Goal: Contribute content

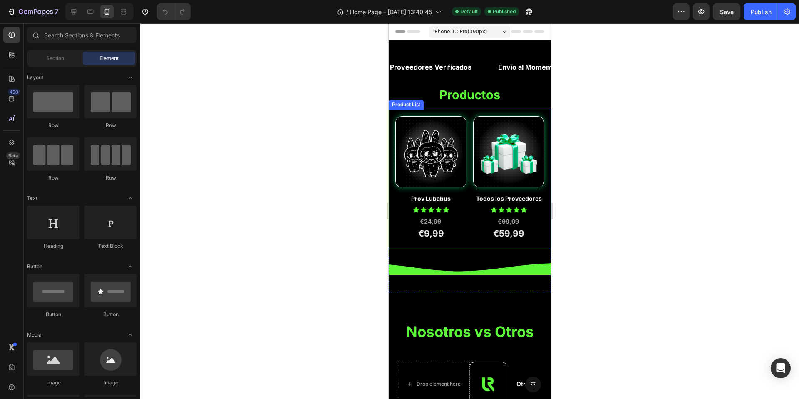
click at [464, 204] on div "Product Images Prov Lubabus Product Title Icon Icon Icon Icon Icon Icon List Ro…" at bounding box center [469, 179] width 149 height 126
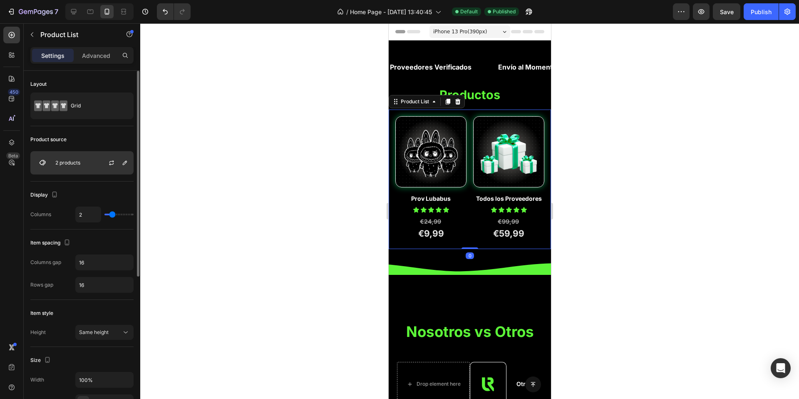
click at [84, 165] on div "2 products" at bounding box center [81, 162] width 103 height 23
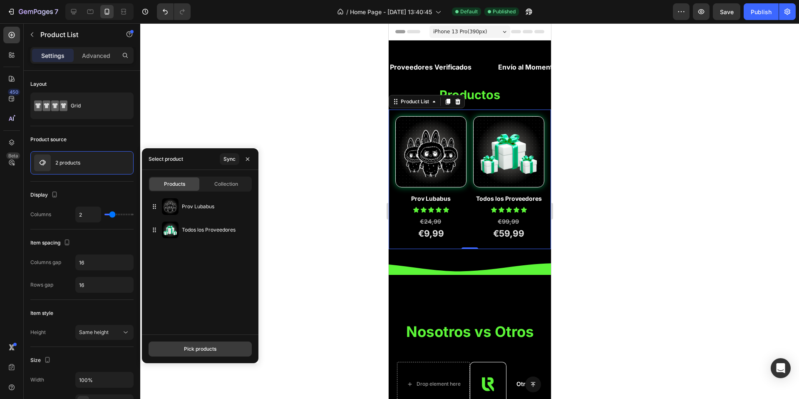
click at [196, 349] on div "Pick products" at bounding box center [200, 348] width 32 height 7
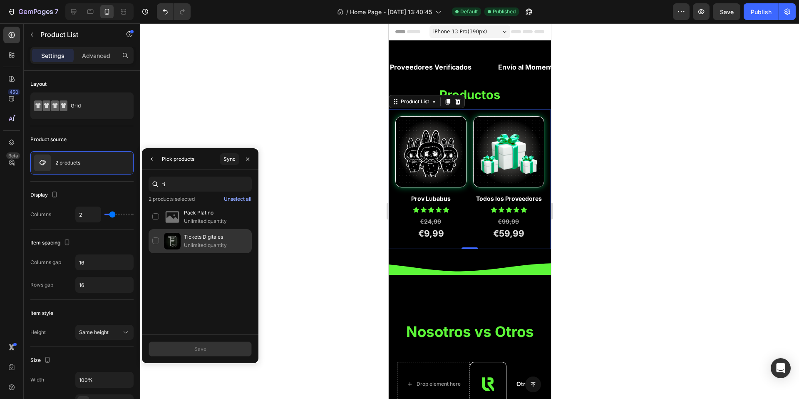
type input "ti"
click at [203, 241] on p "Tickets Digitales" at bounding box center [216, 237] width 64 height 8
click at [204, 352] on button "Save" at bounding box center [200, 348] width 103 height 15
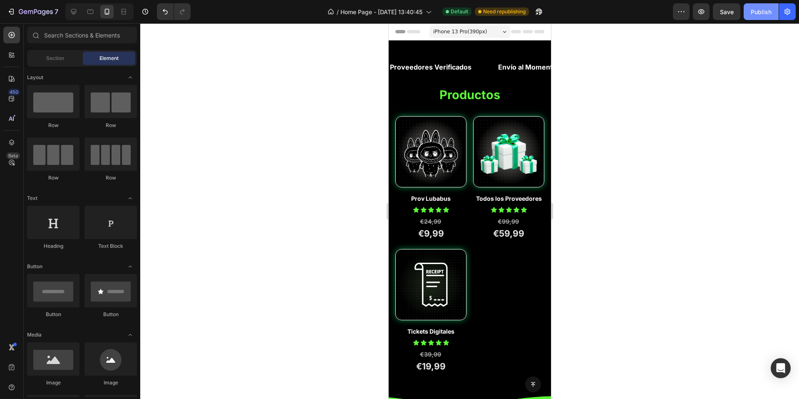
click at [751, 7] on div "Publish" at bounding box center [760, 11] width 21 height 9
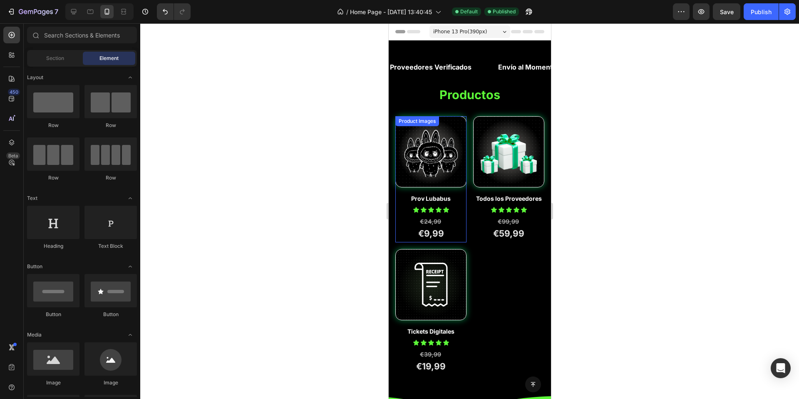
click at [429, 158] on img at bounding box center [430, 151] width 70 height 70
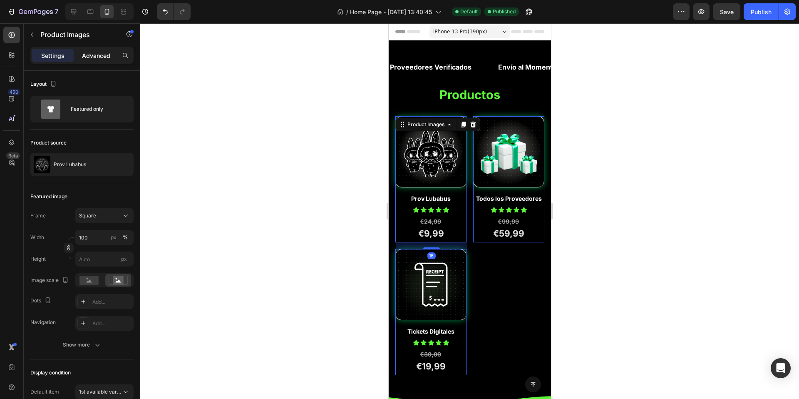
click at [95, 50] on div "Advanced" at bounding box center [96, 55] width 42 height 13
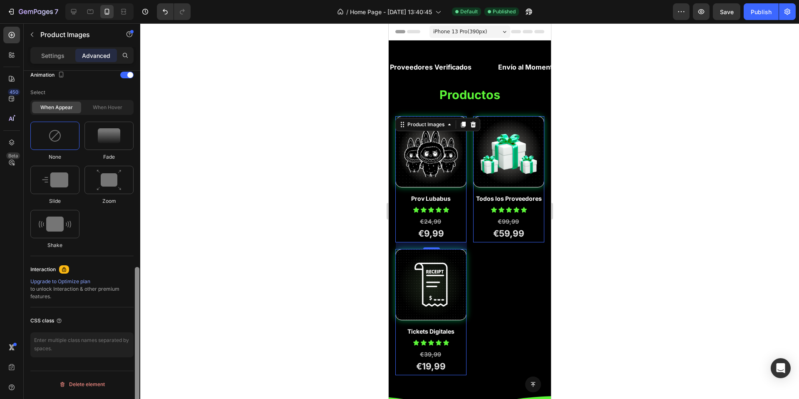
scroll to position [385, 0]
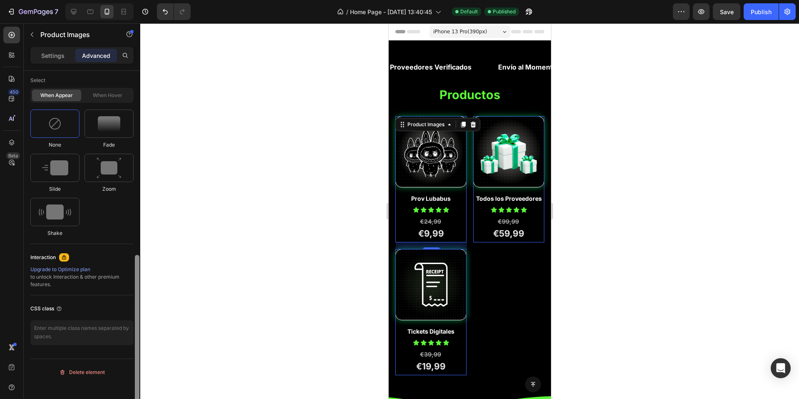
drag, startPoint x: 136, startPoint y: 146, endPoint x: 152, endPoint y: 384, distance: 238.1
click at [156, 0] on div "7 Version history / Home Page - [DATE] 13:40:45 Default Published Preview Save …" at bounding box center [399, 0] width 799 height 0
click at [56, 130] on img at bounding box center [54, 123] width 13 height 13
click at [127, 69] on div "Animation" at bounding box center [81, 62] width 103 height 13
click at [129, 66] on div at bounding box center [126, 62] width 13 height 7
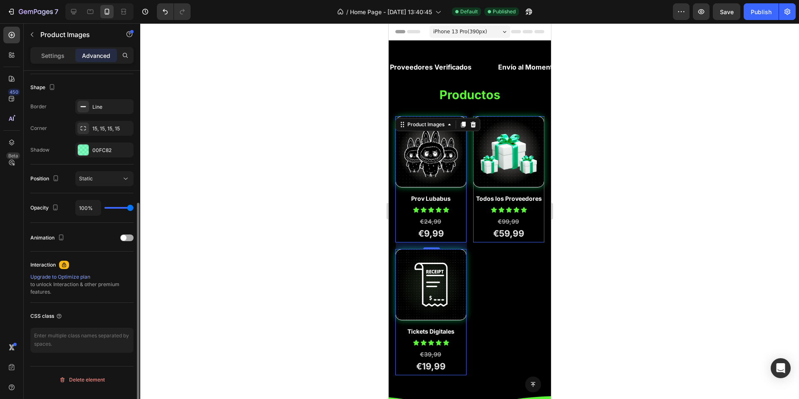
scroll to position [210, 0]
click at [362, 183] on div at bounding box center [469, 210] width 659 height 375
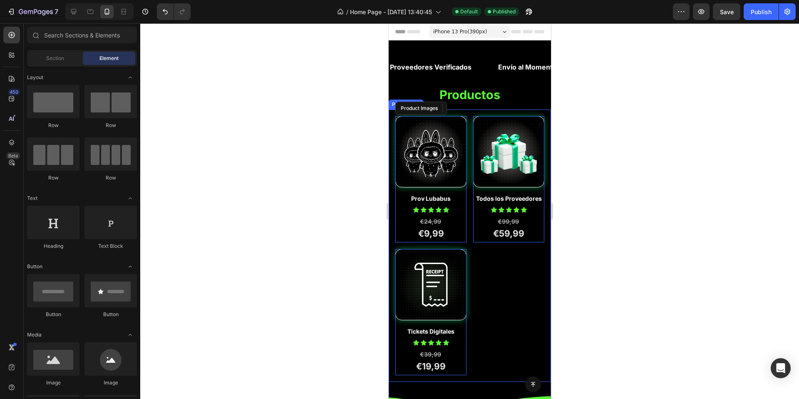
click at [459, 109] on div "Product Images Prov Lubabus Product Title Icon Icon Icon Icon Icon Icon List Ro…" at bounding box center [469, 245] width 162 height 272
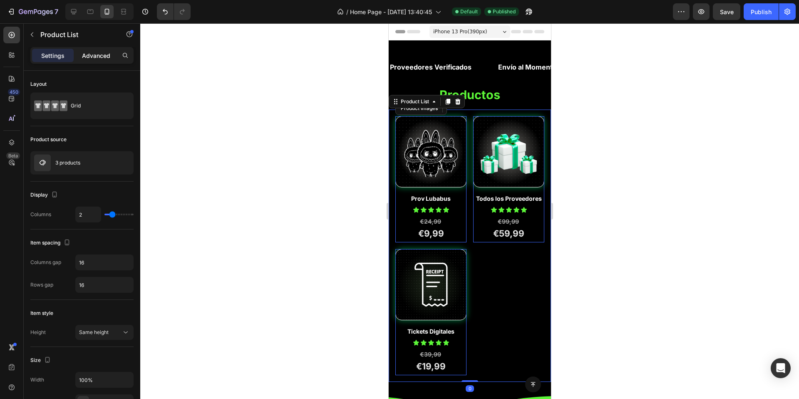
click at [99, 61] on div "Advanced" at bounding box center [96, 55] width 42 height 13
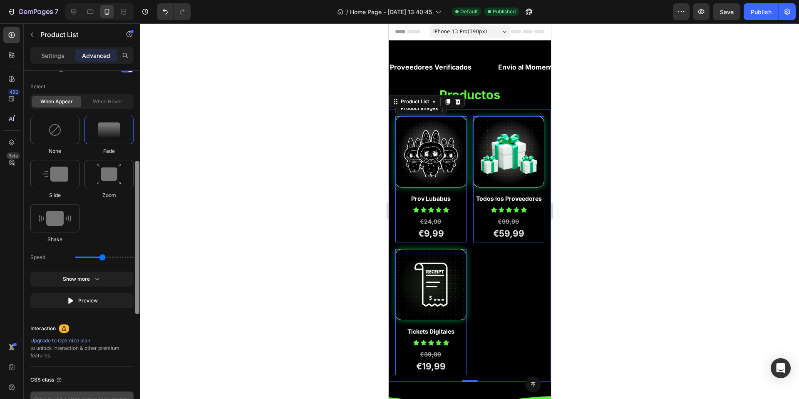
scroll to position [454, 0]
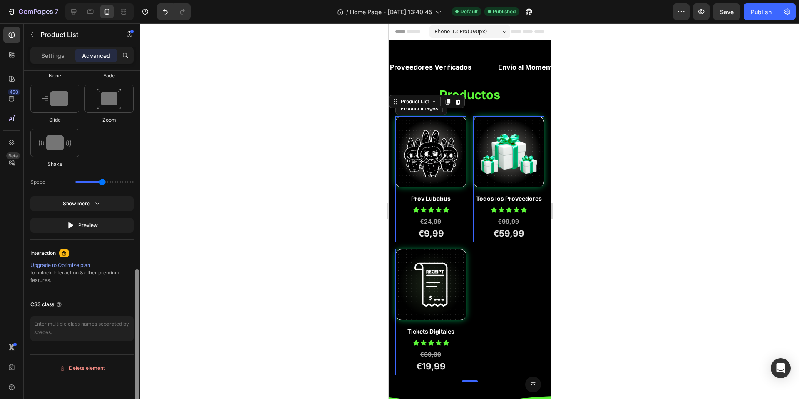
drag, startPoint x: 133, startPoint y: 238, endPoint x: 133, endPoint y: 327, distance: 89.0
click at [133, 359] on div "Display on Desktop Yes No Tablet Yes No Mobile Yes No Spacing (px) 0 0 0 0 16 1…" at bounding box center [82, 247] width 116 height 352
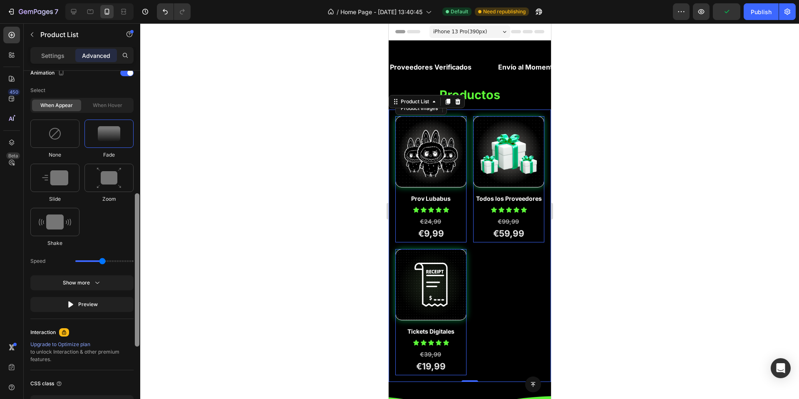
scroll to position [335, 0]
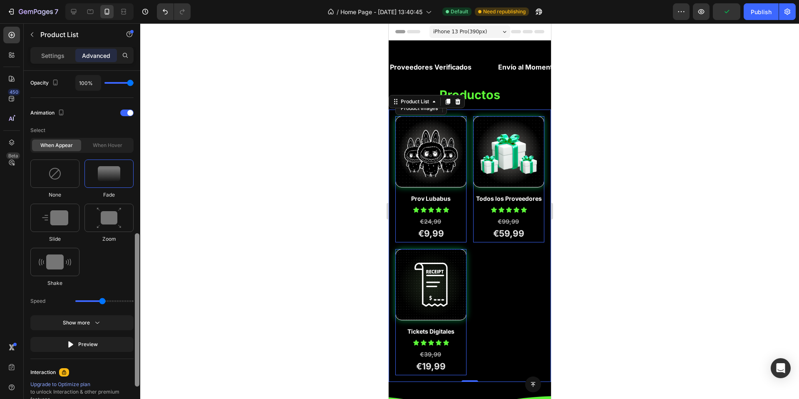
drag, startPoint x: 137, startPoint y: 302, endPoint x: 136, endPoint y: 250, distance: 52.4
click at [136, 250] on div at bounding box center [137, 309] width 5 height 153
drag, startPoint x: 104, startPoint y: 316, endPoint x: 130, endPoint y: 313, distance: 26.4
type input "3.1"
click at [130, 302] on input "range" at bounding box center [104, 301] width 58 height 2
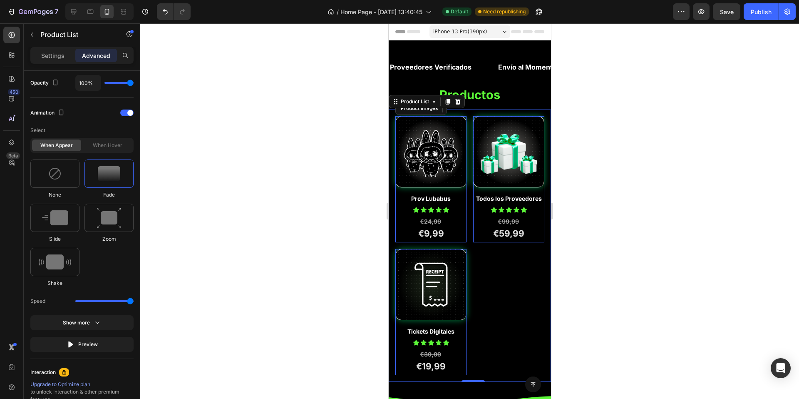
click at [176, 301] on div at bounding box center [469, 210] width 659 height 375
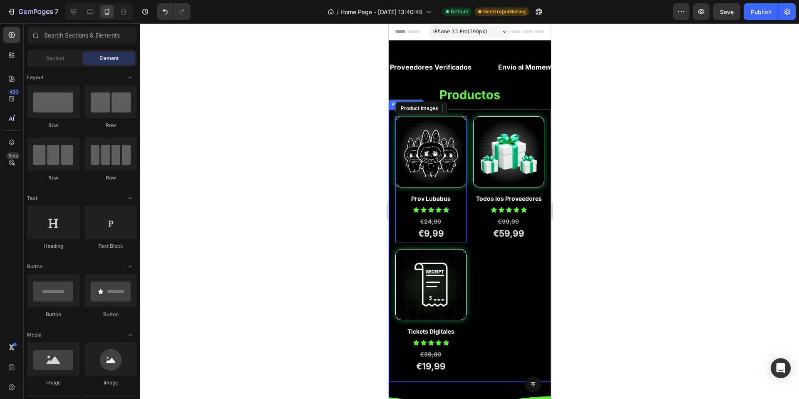
click at [587, 138] on div at bounding box center [469, 210] width 659 height 375
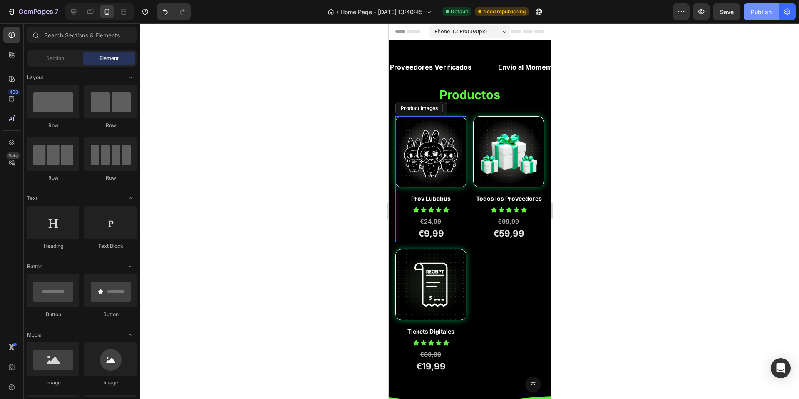
click at [769, 6] on button "Publish" at bounding box center [760, 11] width 35 height 17
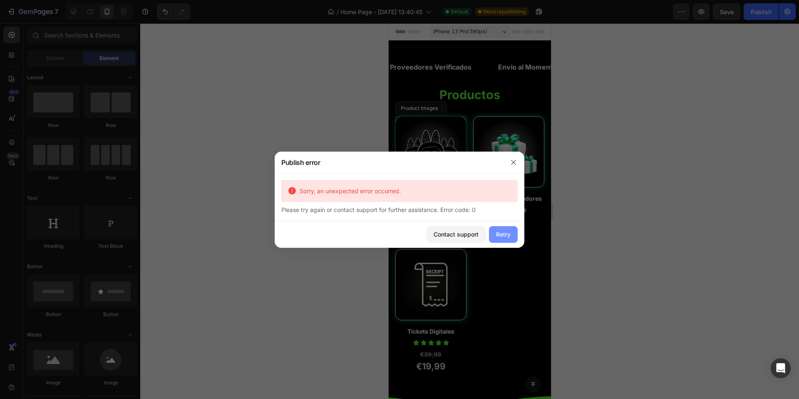
click at [490, 234] on button "Retry" at bounding box center [503, 234] width 29 height 17
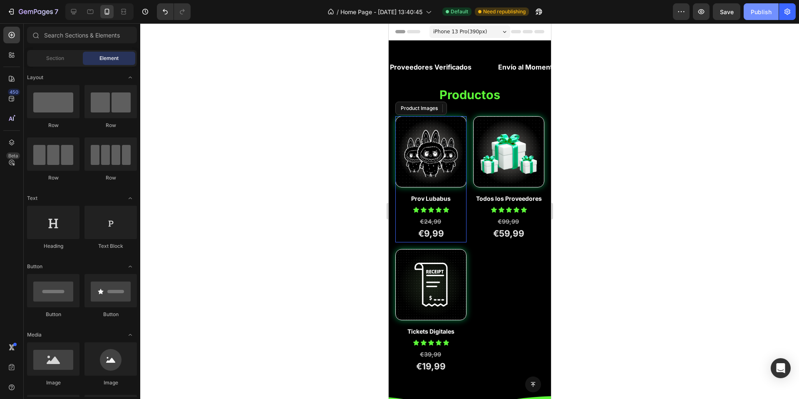
click at [769, 5] on button "Publish" at bounding box center [760, 11] width 35 height 17
